Goal: Information Seeking & Learning: Learn about a topic

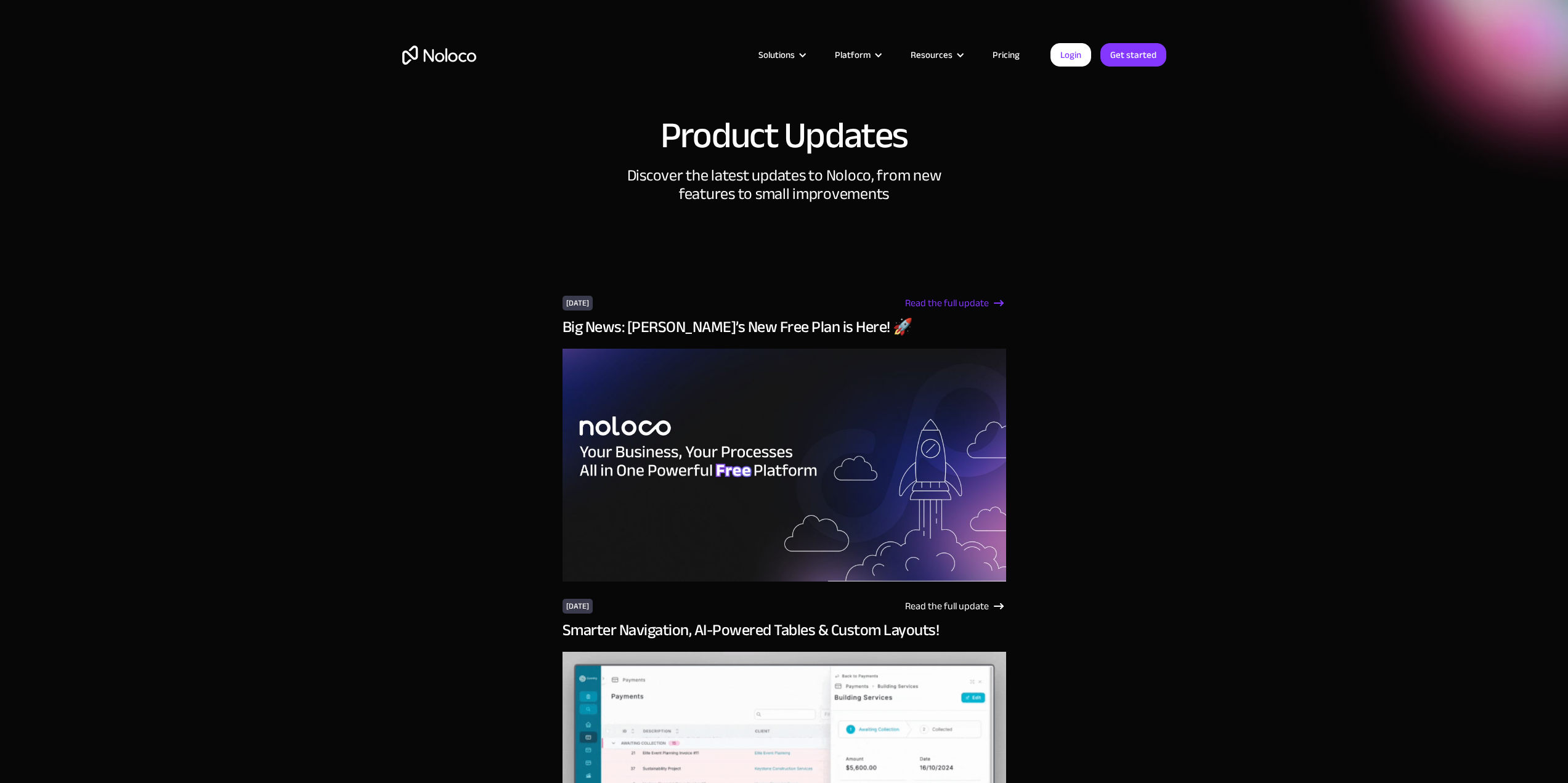
click at [959, 299] on div "Read the full update" at bounding box center [947, 303] width 84 height 15
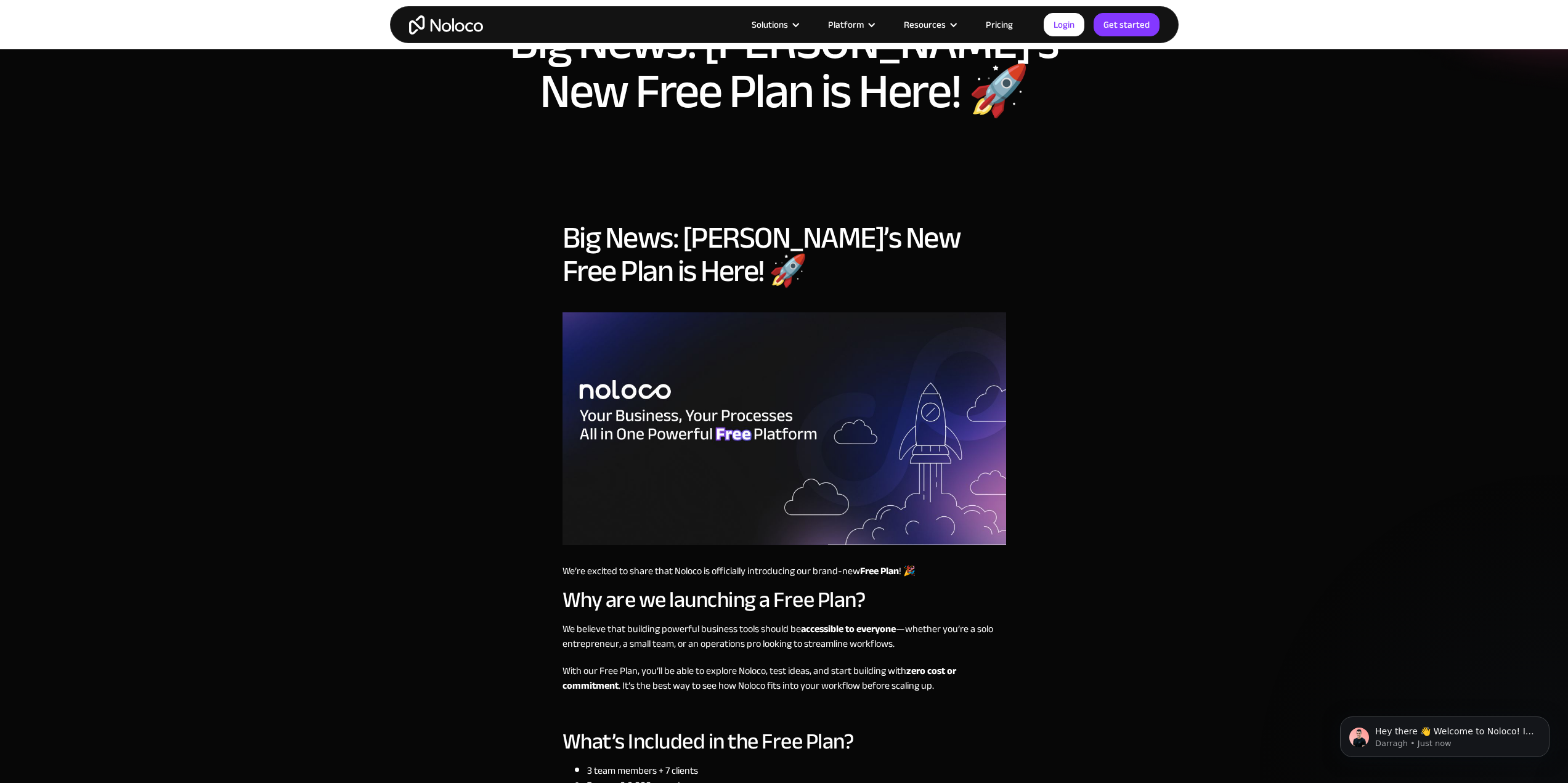
scroll to position [62, 0]
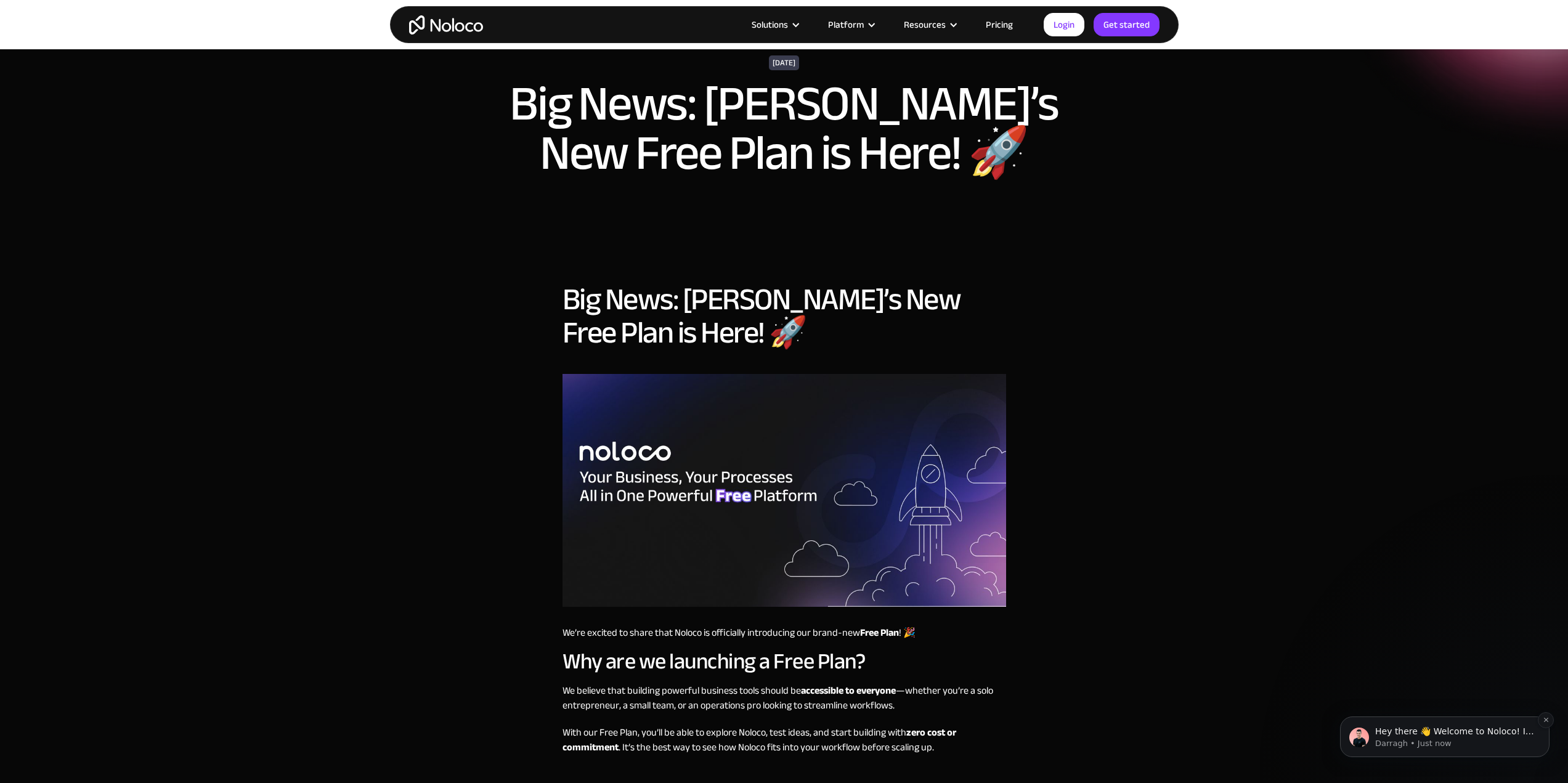
click at [1431, 739] on p "Darragh • Just now" at bounding box center [1454, 744] width 159 height 11
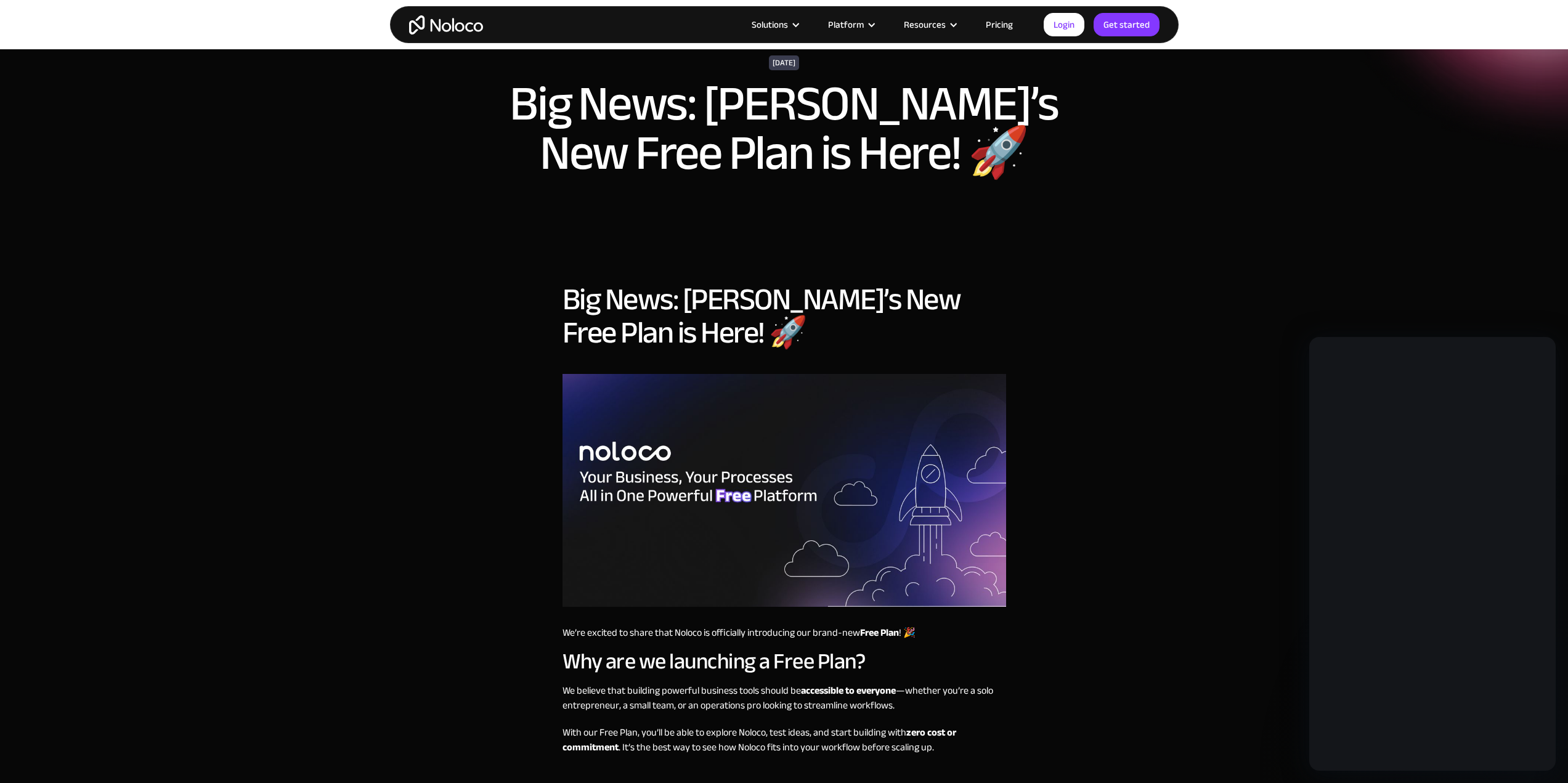
scroll to position [0, 0]
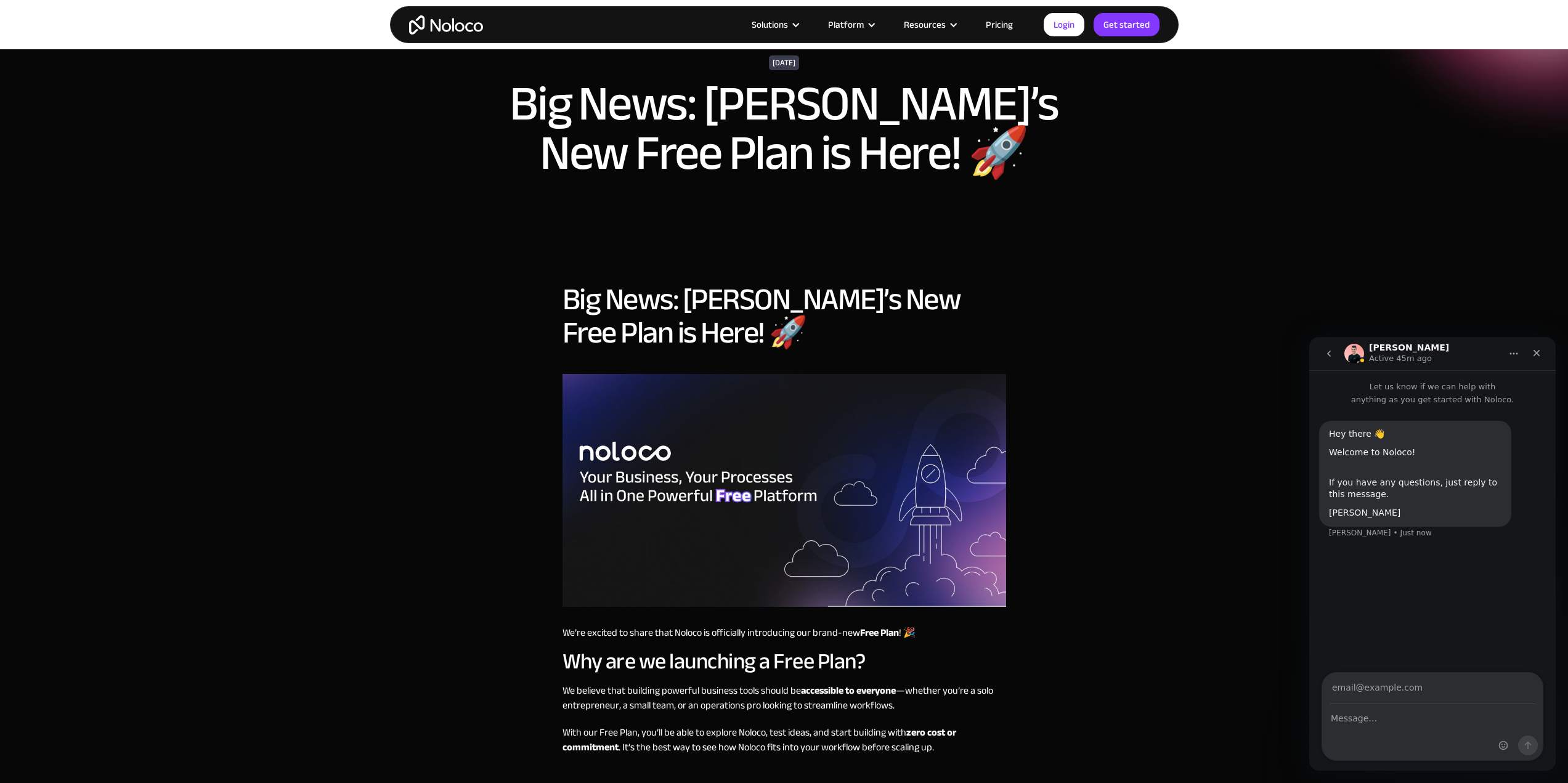
click at [1512, 356] on icon "Home" at bounding box center [1513, 354] width 10 height 10
click at [1516, 354] on icon "Home" at bounding box center [1514, 354] width 8 height 2
click at [1531, 354] on icon "Close" at bounding box center [1536, 353] width 10 height 10
